Goal: Information Seeking & Learning: Learn about a topic

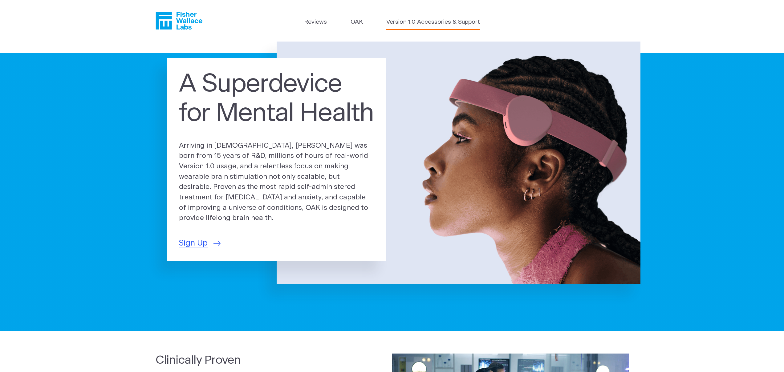
click at [424, 21] on link "Version 1.0 Accessories & Support" at bounding box center [433, 22] width 94 height 9
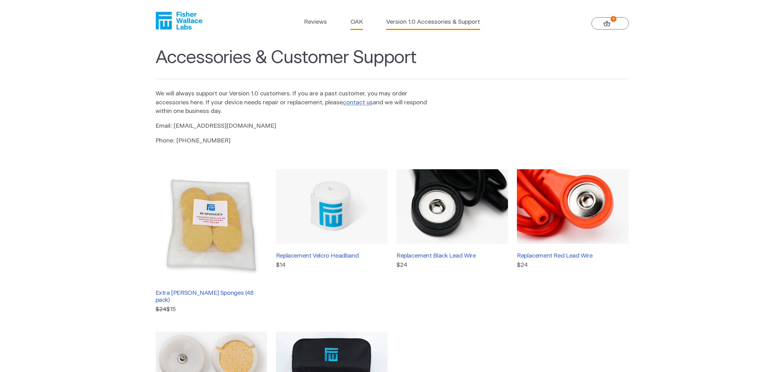
click at [351, 23] on link "OAK" at bounding box center [356, 22] width 12 height 9
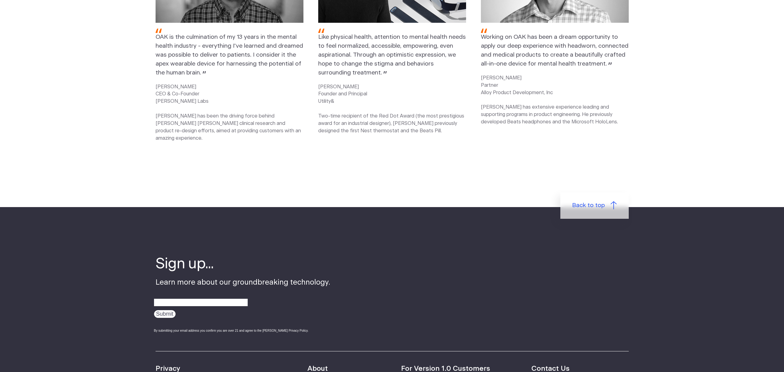
scroll to position [930, 0]
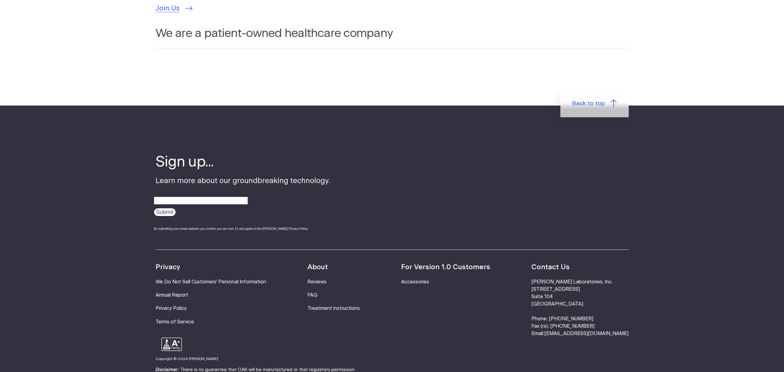
scroll to position [2022, 0]
